Goal: Information Seeking & Learning: Learn about a topic

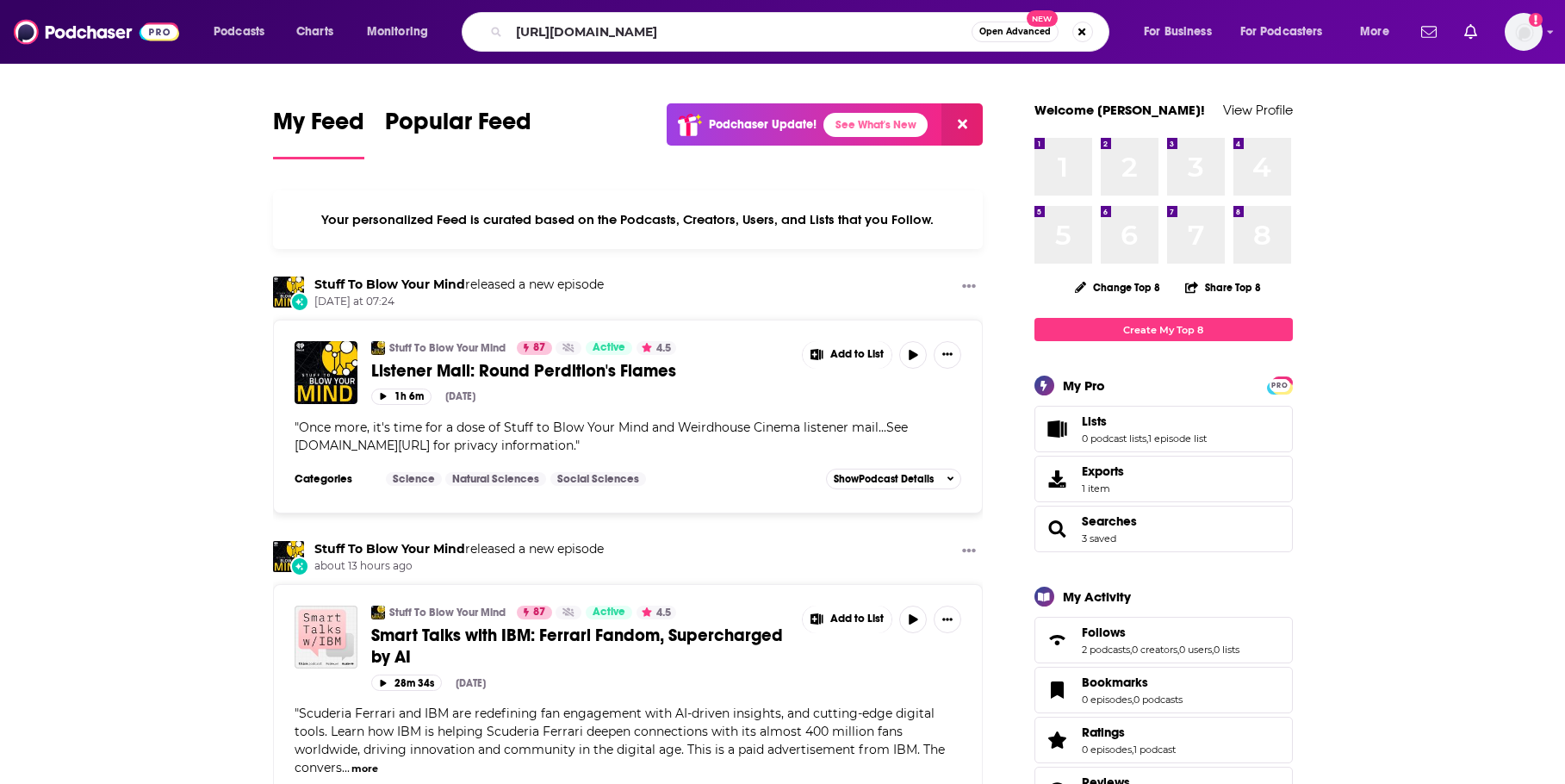
click at [739, 39] on input "https://www.instagram.com/everforwardradio/" at bounding box center [740, 32] width 462 height 28
click at [736, 37] on input "https://www.instagram.com/everforwardradio/" at bounding box center [740, 32] width 462 height 28
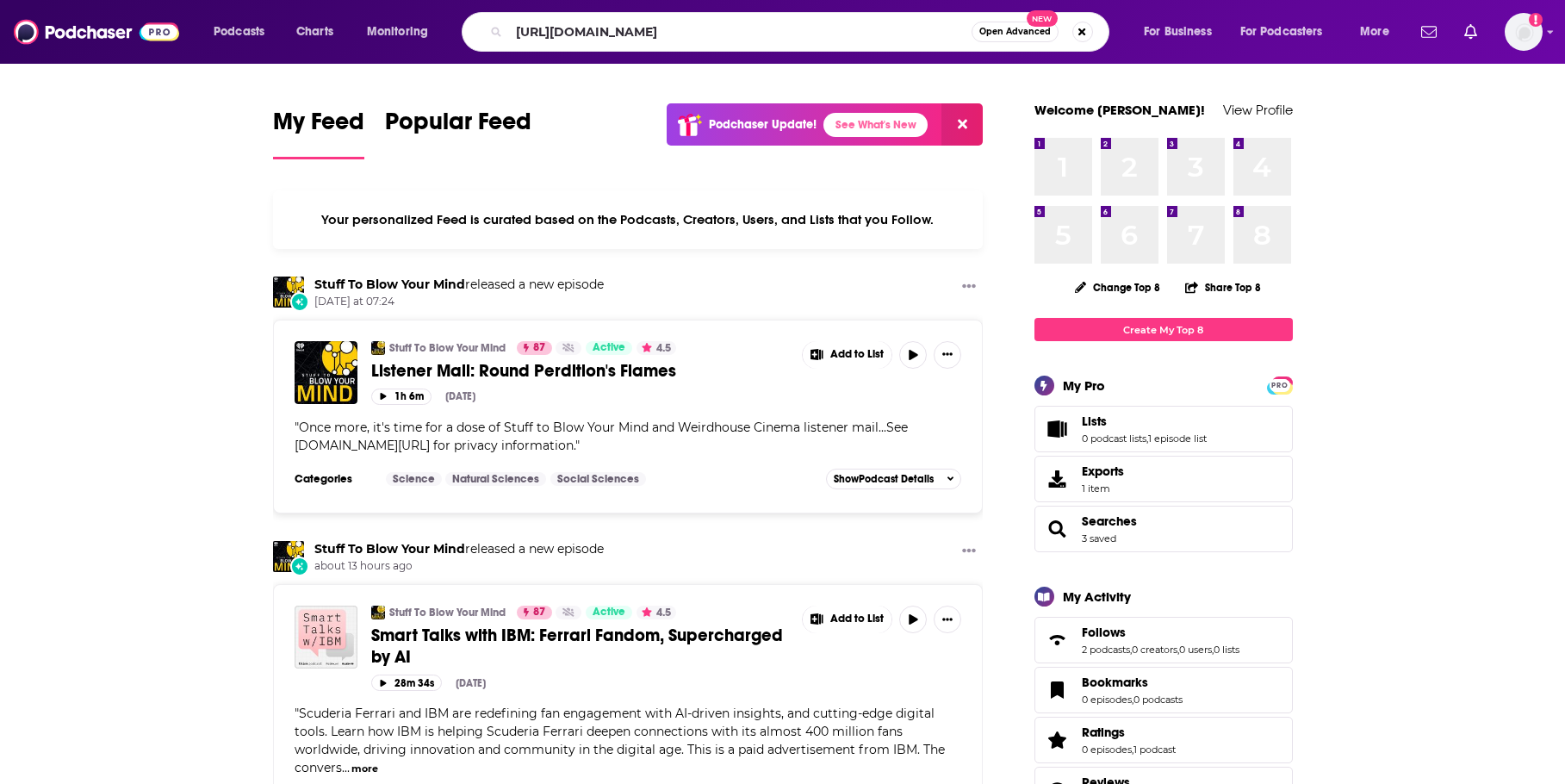
click at [736, 37] on input "https://www.instagram.com/everforwardradio/" at bounding box center [740, 32] width 462 height 28
type input "ever forward"
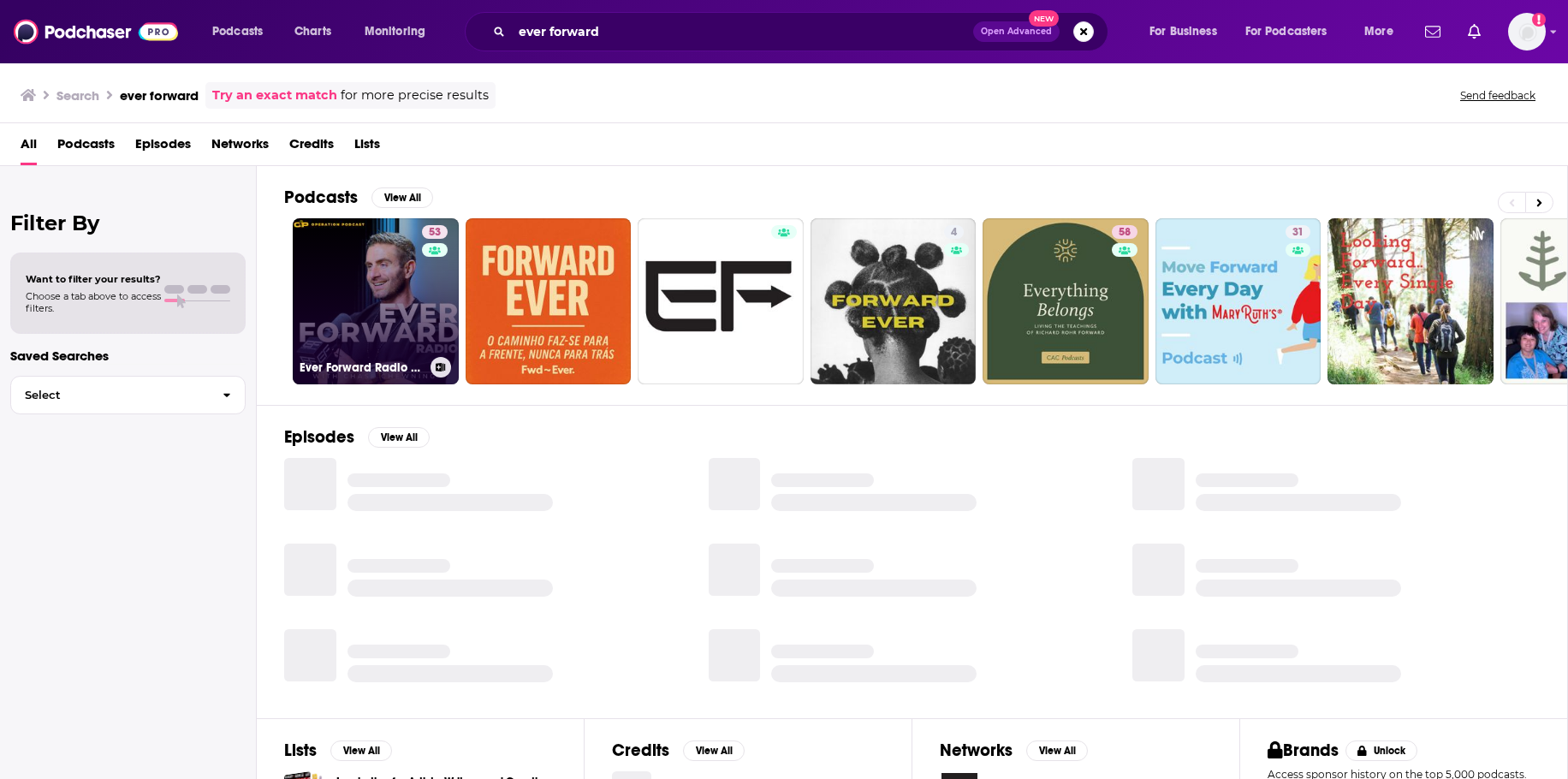
click at [325, 274] on link "53 Ever Forward Radio with Chase Chewning" at bounding box center [376, 302] width 166 height 166
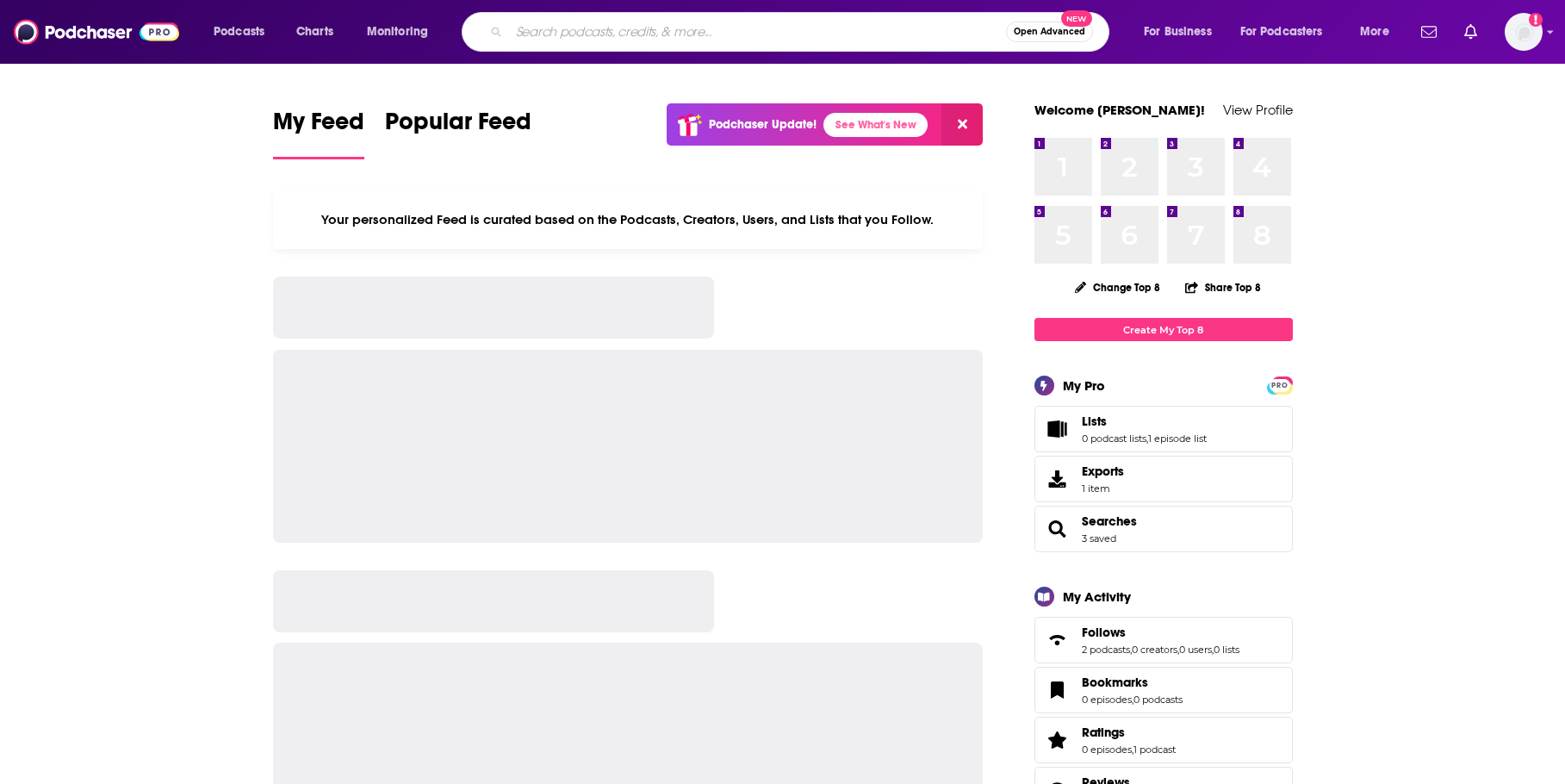
click at [663, 33] on input "Search podcasts, credits, & more..." at bounding box center [757, 32] width 497 height 28
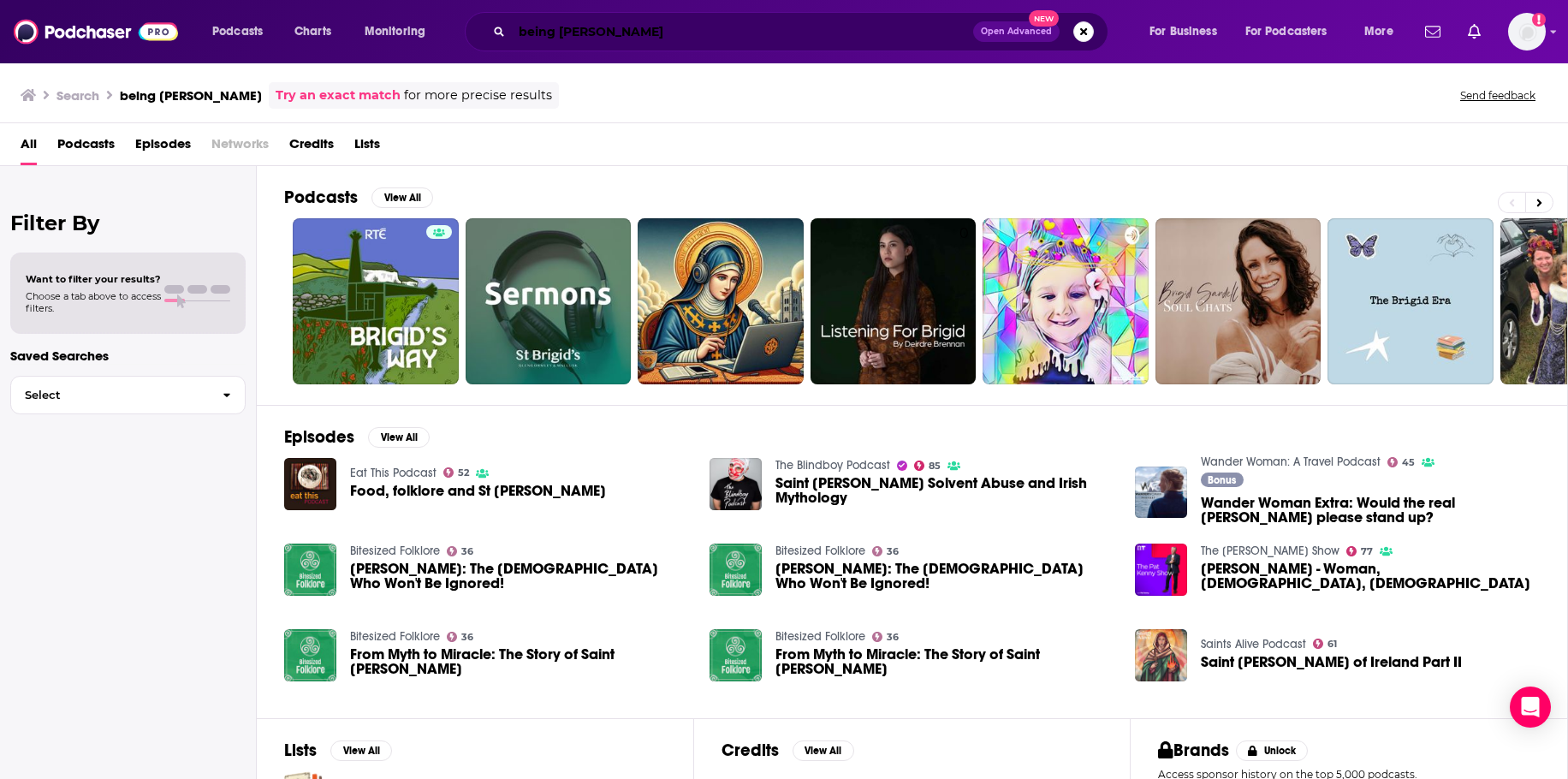
click at [796, 27] on input "being [PERSON_NAME]" at bounding box center [742, 32] width 461 height 27
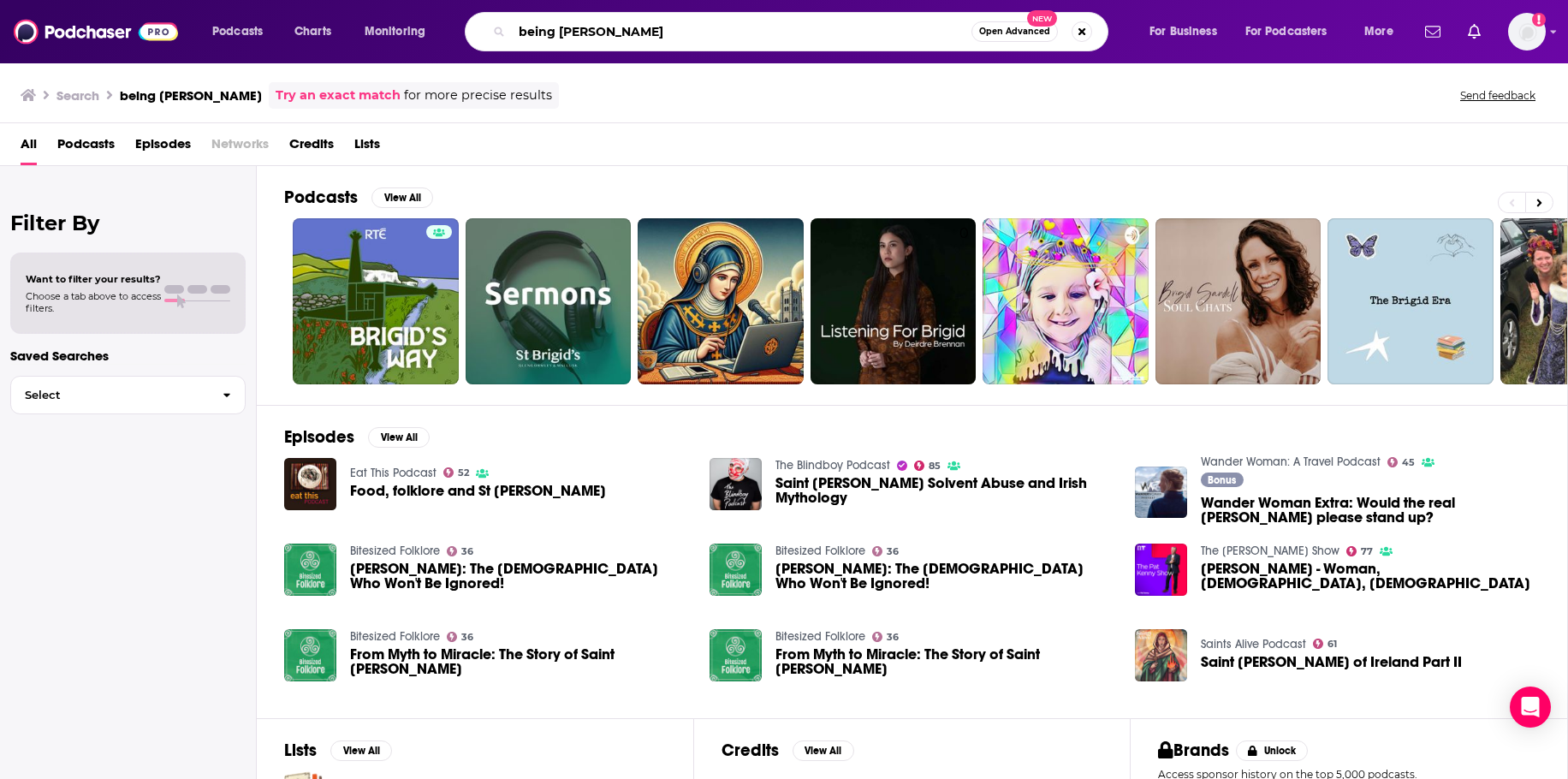
click at [796, 27] on input "being [PERSON_NAME]" at bounding box center [742, 32] width 460 height 27
paste input "Search podcasts, credits, & more..."
type input "beingbrigid"
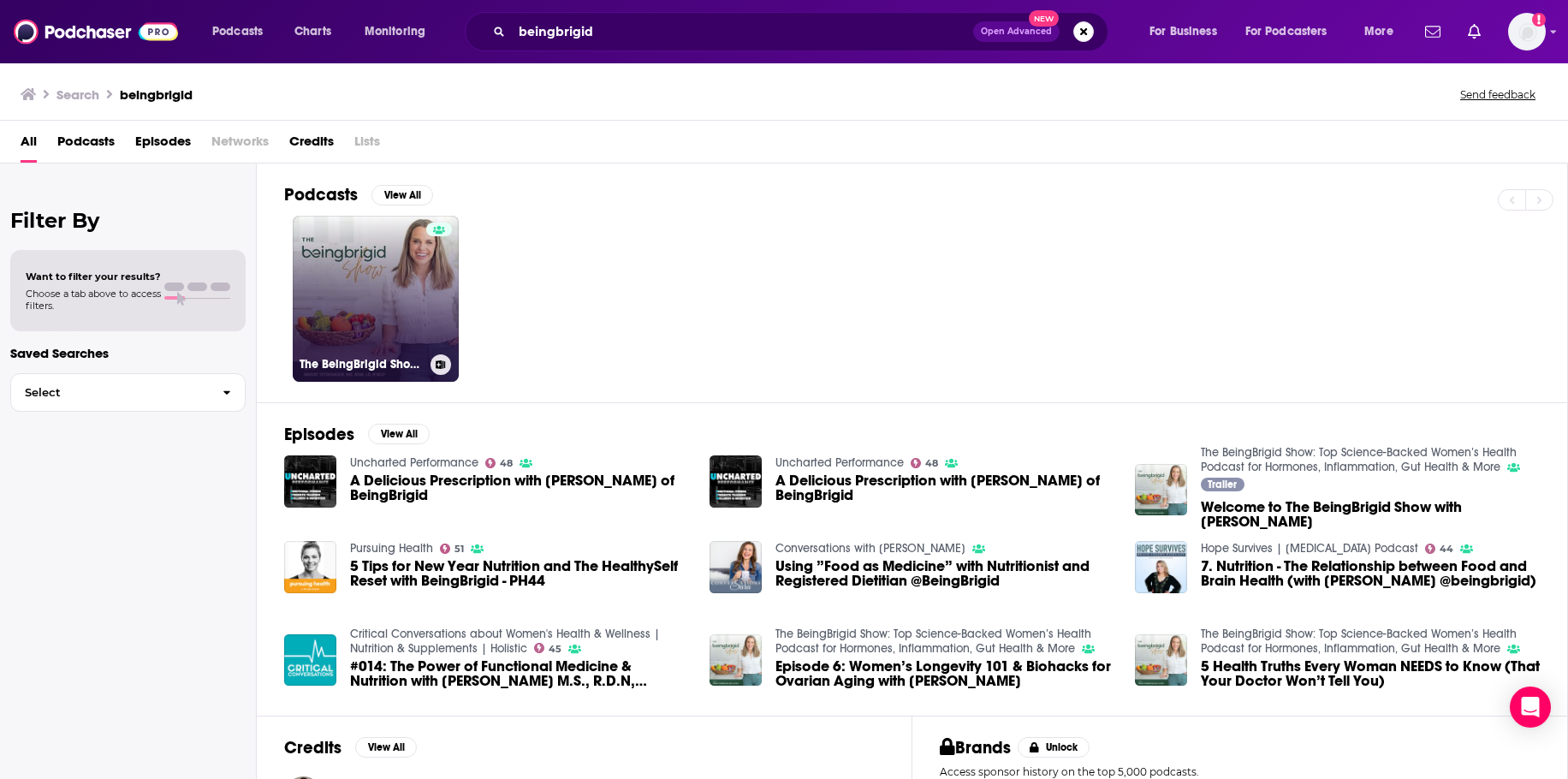
click at [381, 322] on link "The BeingBrigid Show: Top Science-Backed Women’s Health Podcast for Hormones, I…" at bounding box center [376, 299] width 166 height 166
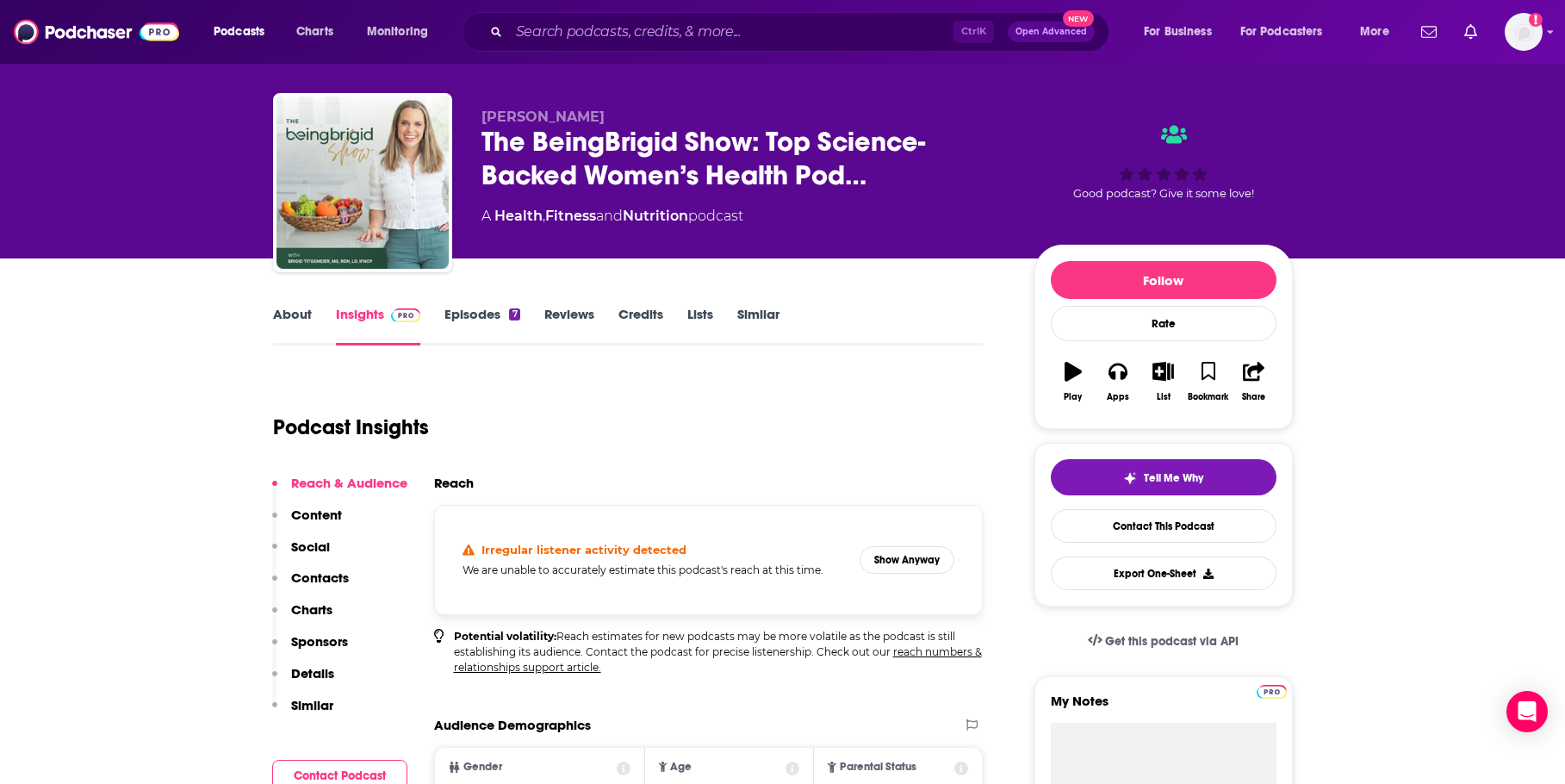
scroll to position [86, 0]
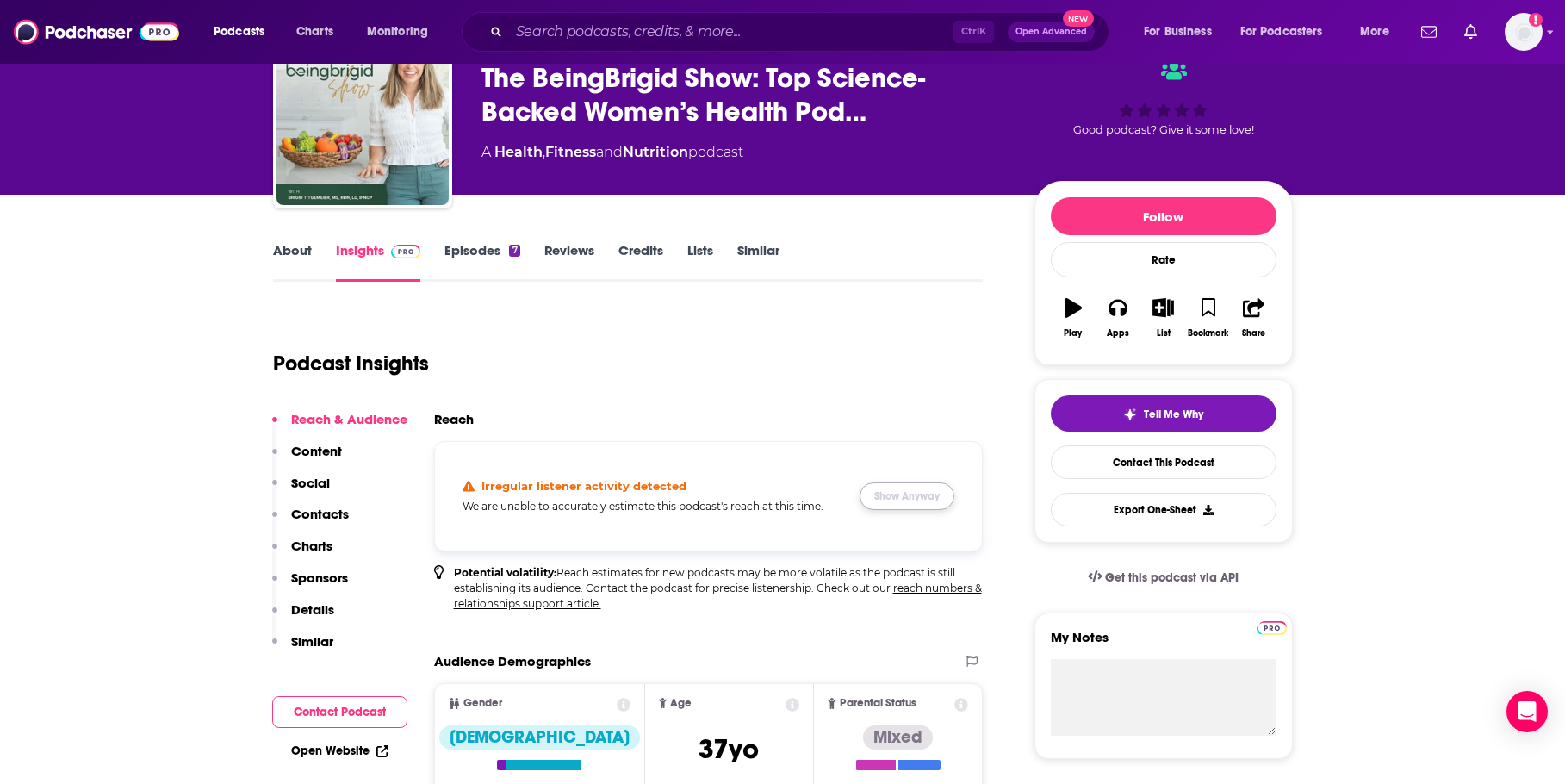
click at [896, 496] on button "Show Anyway" at bounding box center [908, 496] width 95 height 28
